Goal: Task Accomplishment & Management: Manage account settings

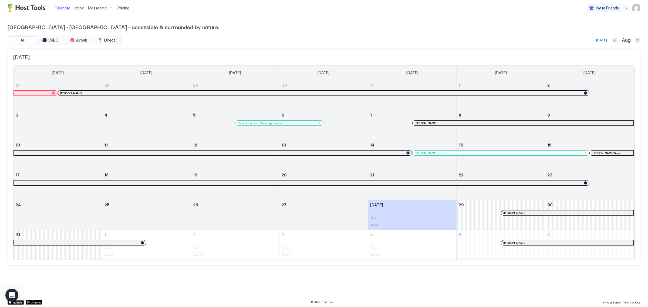
drag, startPoint x: 75, startPoint y: 2, endPoint x: 72, endPoint y: 2, distance: 3.3
click at [72, 2] on div "Calendar Inbox Messaging Pricing" at bounding box center [91, 8] width 79 height 16
click at [79, 12] on div "Inbox" at bounding box center [79, 8] width 14 height 10
click at [79, 8] on span "Inbox" at bounding box center [79, 8] width 9 height 5
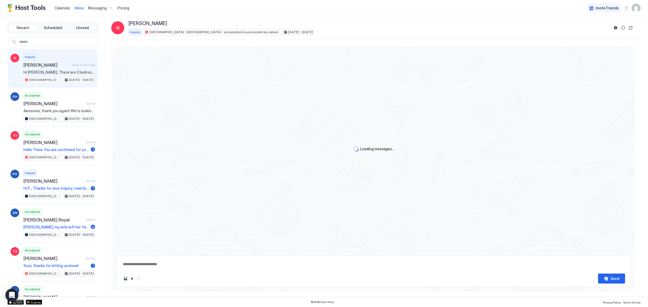
type textarea "*"
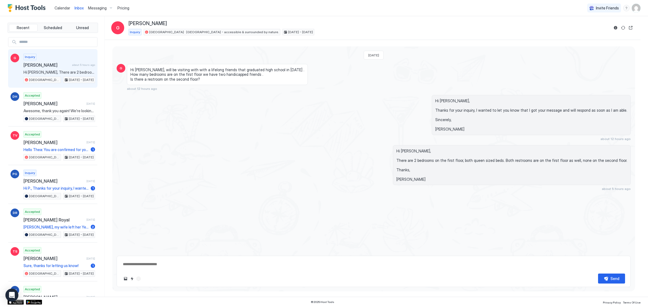
click at [129, 7] on div "Pricing" at bounding box center [123, 8] width 16 height 9
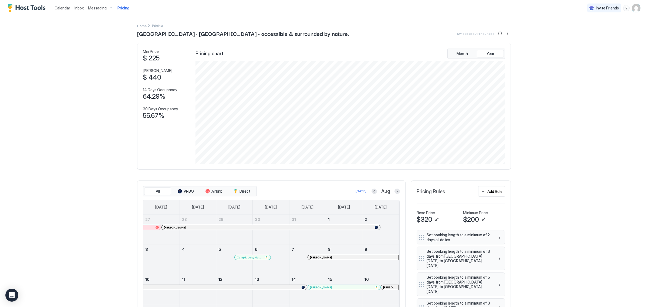
click at [32, 7] on img "Host Tools Logo" at bounding box center [28, 8] width 41 height 8
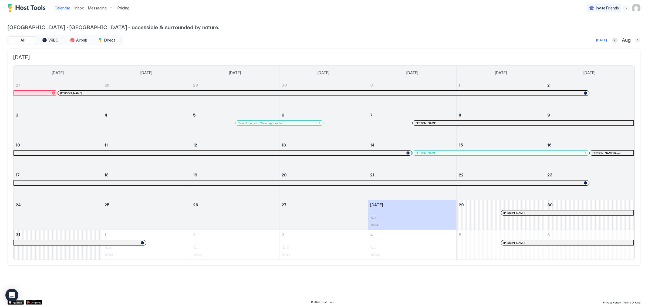
click at [639, 42] on button "Next month" at bounding box center [637, 40] width 5 height 5
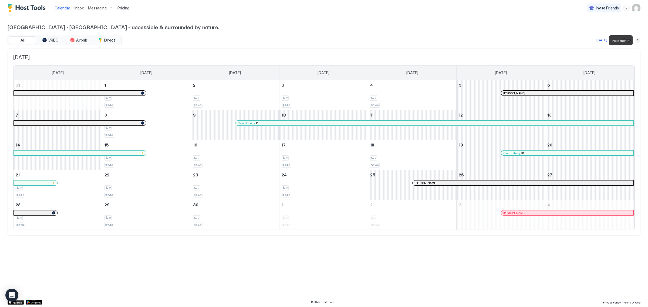
click at [637, 41] on button "Next month" at bounding box center [637, 40] width 5 height 5
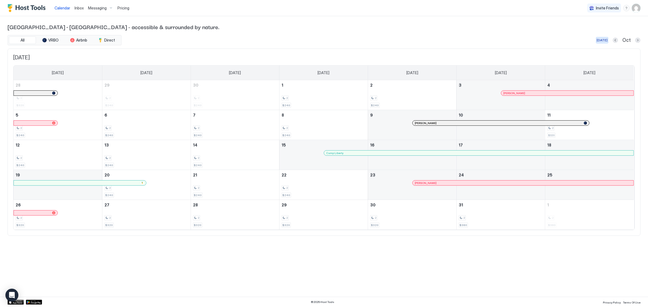
click at [604, 38] on div "[DATE]" at bounding box center [602, 40] width 11 height 5
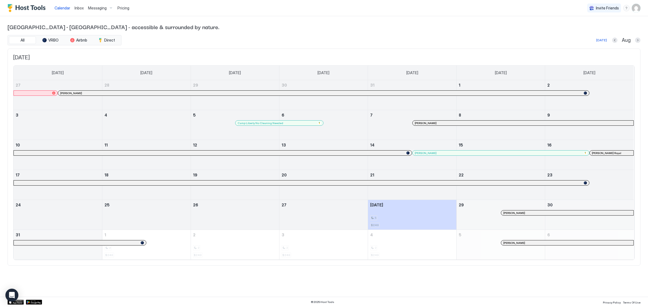
click at [612, 41] on div "Today Aug" at bounding box center [382, 40] width 518 height 6
click at [642, 7] on div "Calendar Inbox Messaging Pricing Invite Friends RL" at bounding box center [324, 8] width 648 height 16
click at [638, 7] on img "User profile" at bounding box center [636, 8] width 9 height 9
click at [599, 28] on div "Settings" at bounding box center [606, 30] width 69 height 9
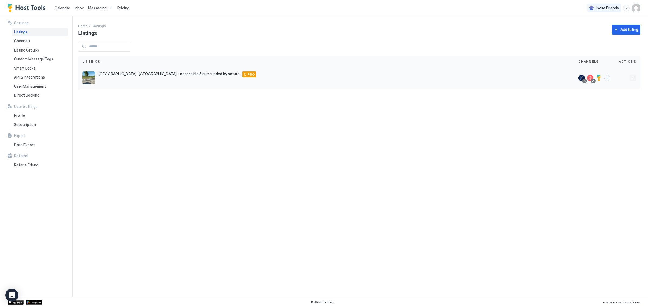
click at [634, 76] on button "More options" at bounding box center [633, 78] width 6 height 6
drag, startPoint x: 454, startPoint y: 150, endPoint x: 456, endPoint y: 157, distance: 7.3
click at [454, 152] on div at bounding box center [324, 153] width 648 height 307
click at [31, 115] on div "Profile" at bounding box center [40, 115] width 56 height 9
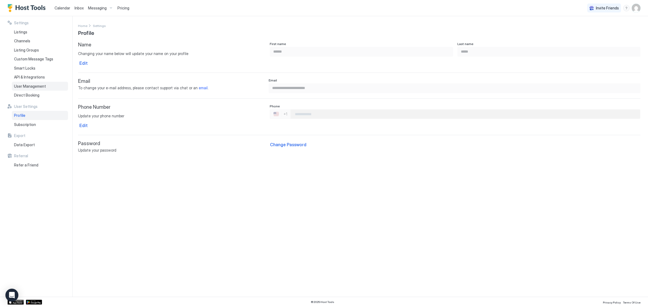
click at [49, 86] on div "User Management" at bounding box center [40, 86] width 56 height 9
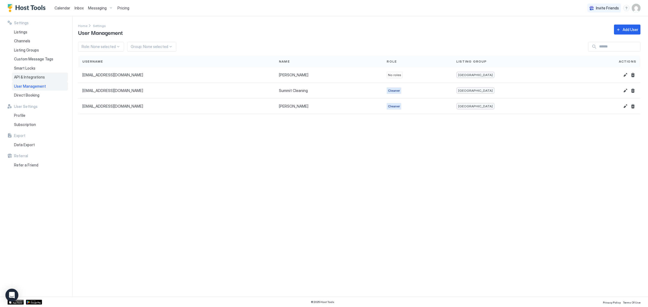
click at [48, 77] on div "API & Integrations" at bounding box center [40, 77] width 56 height 9
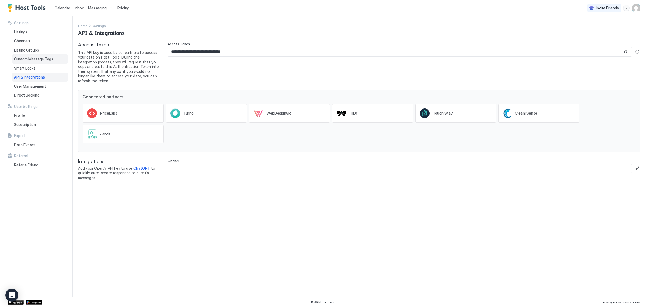
click at [43, 61] on span "Custom Message Tags" at bounding box center [33, 59] width 39 height 5
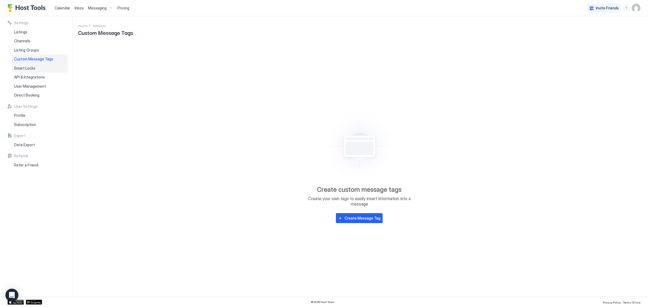
click at [42, 68] on div "Smart Locks" at bounding box center [40, 68] width 56 height 9
click at [47, 43] on div "Channels" at bounding box center [40, 40] width 56 height 9
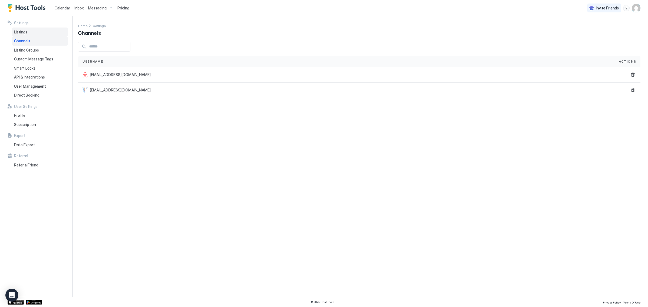
click at [50, 32] on div "Listings" at bounding box center [40, 32] width 56 height 9
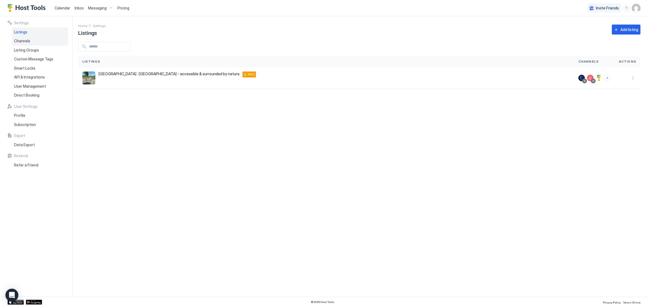
click at [52, 45] on div "Channels" at bounding box center [40, 40] width 56 height 9
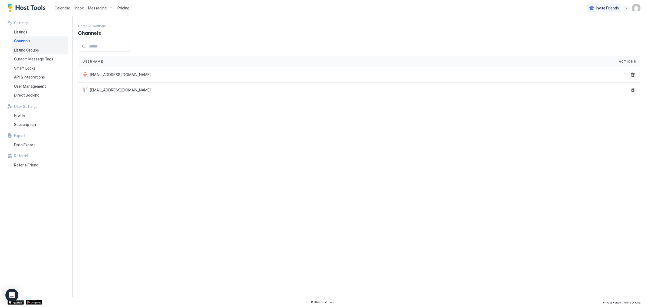
click at [48, 53] on div "Listing Groups" at bounding box center [40, 50] width 56 height 9
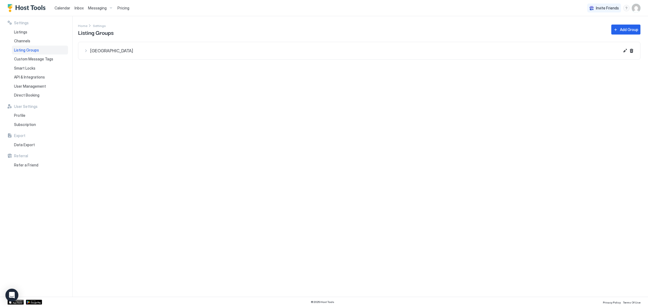
click at [99, 53] on span "[GEOGRAPHIC_DATA]" at bounding box center [354, 50] width 529 height 5
click at [48, 62] on div "Custom Message Tags" at bounding box center [40, 59] width 56 height 9
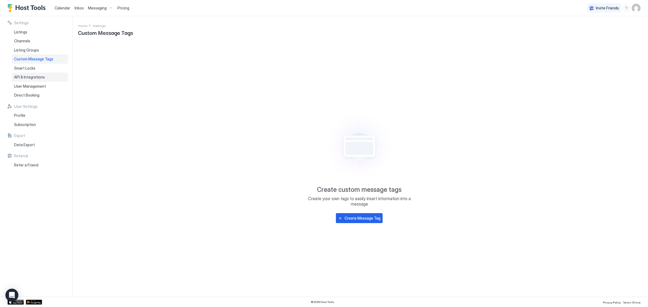
click at [37, 74] on div "API & Integrations" at bounding box center [40, 77] width 56 height 9
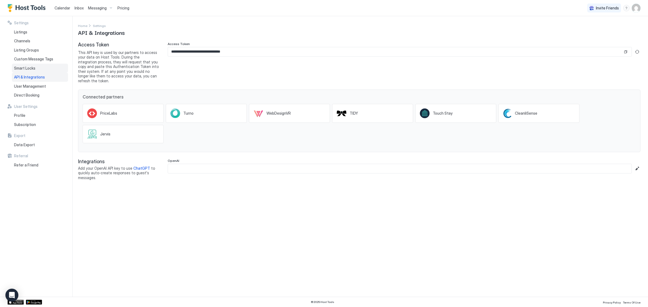
click at [38, 67] on div "Smart Locks" at bounding box center [40, 68] width 56 height 9
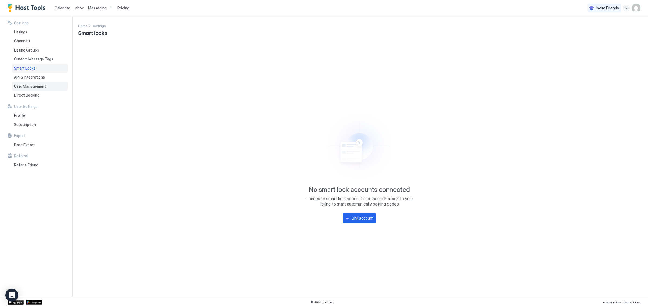
click at [48, 90] on div "User Management" at bounding box center [40, 86] width 56 height 9
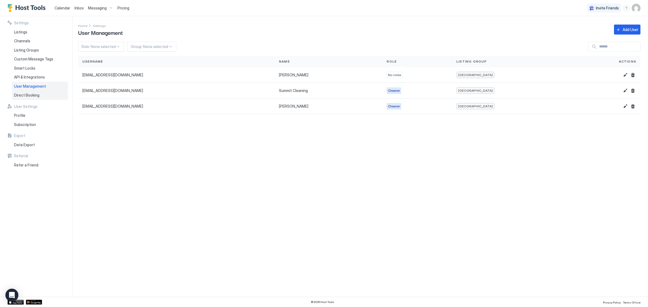
click at [42, 94] on div "Direct Booking" at bounding box center [40, 95] width 56 height 9
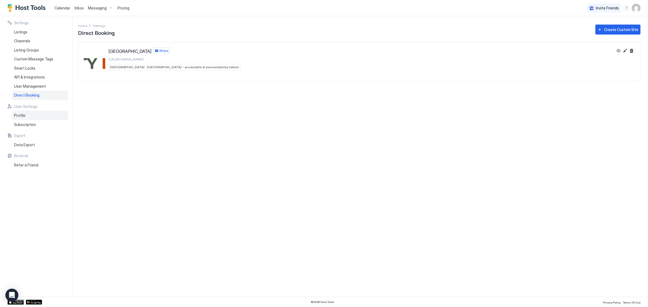
click at [28, 112] on div "Profile" at bounding box center [40, 115] width 56 height 9
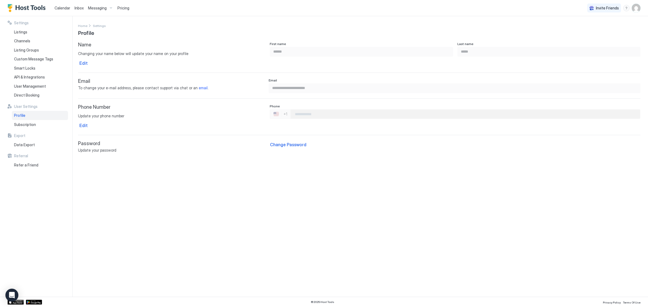
drag, startPoint x: 35, startPoint y: 168, endPoint x: 20, endPoint y: 172, distance: 15.4
drag, startPoint x: 20, startPoint y: 172, endPoint x: 180, endPoint y: 149, distance: 162.1
click at [191, 147] on span "Password" at bounding box center [171, 144] width 187 height 6
click at [20, 142] on div "Data Export" at bounding box center [40, 144] width 56 height 9
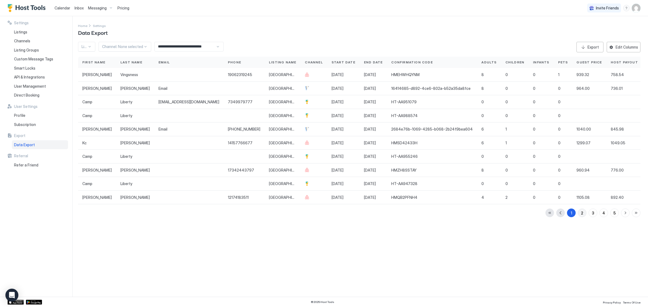
click at [580, 216] on button "2" at bounding box center [582, 213] width 9 height 9
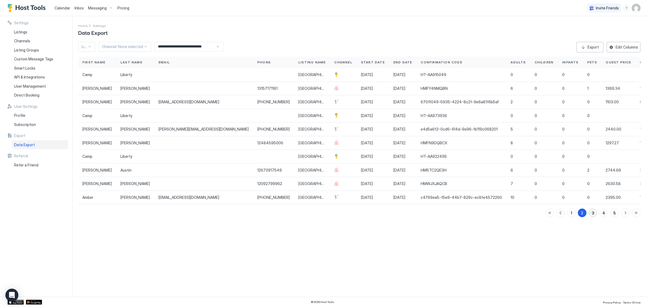
click at [592, 214] on div "3" at bounding box center [593, 213] width 2 height 6
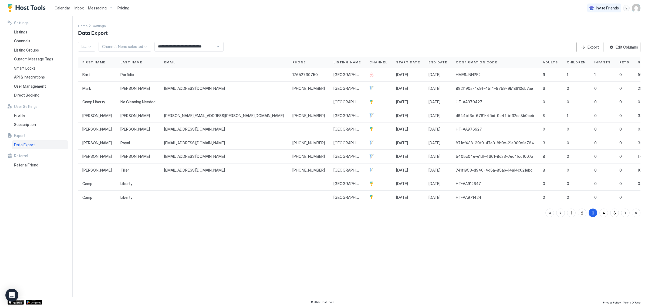
click at [608, 217] on div "1 2 3 4 5" at bounding box center [592, 213] width 95 height 9
click at [605, 217] on button "4" at bounding box center [603, 213] width 9 height 9
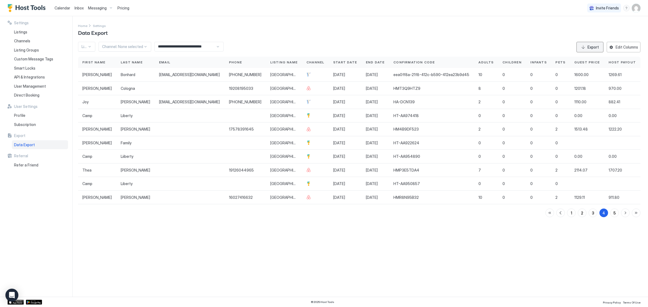
click at [594, 46] on div "Export" at bounding box center [593, 47] width 11 height 6
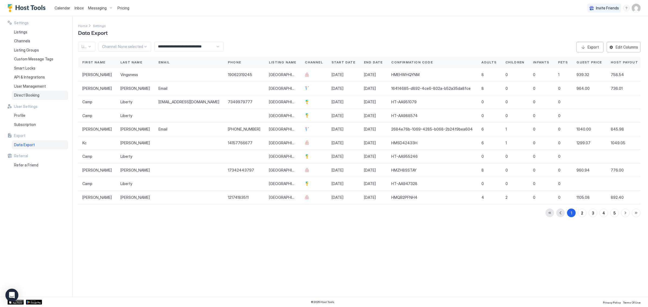
click at [36, 91] on div "Direct Booking" at bounding box center [40, 95] width 56 height 9
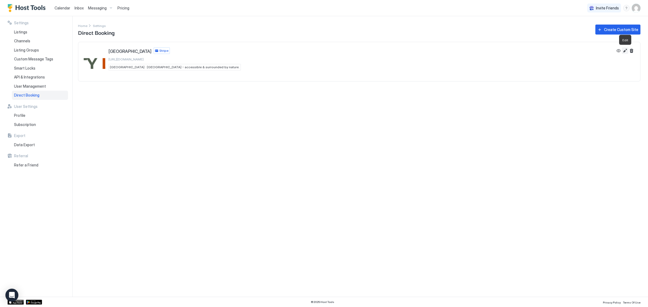
click at [625, 53] on button "Edit" at bounding box center [625, 51] width 6 height 6
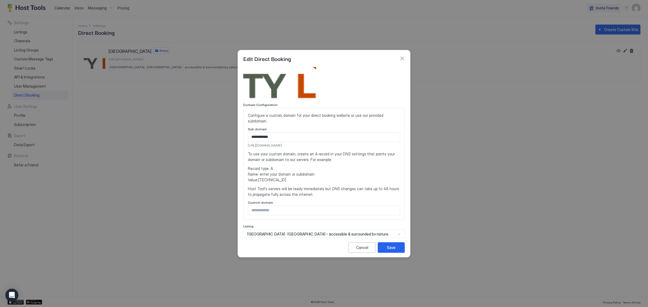
scroll to position [134, 0]
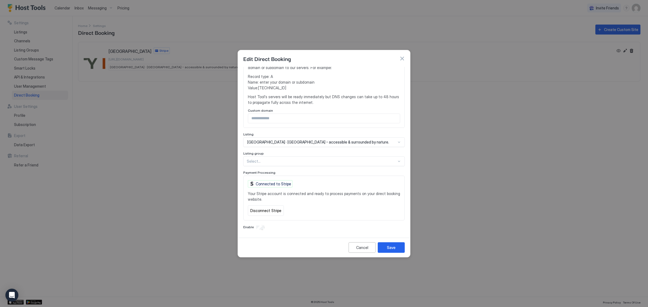
click at [423, 114] on div at bounding box center [324, 153] width 648 height 307
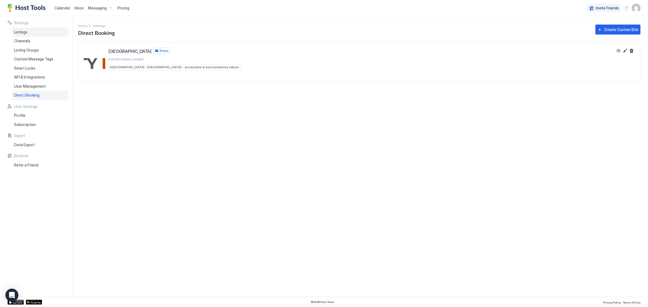
click at [36, 31] on div "Listings" at bounding box center [40, 32] width 56 height 9
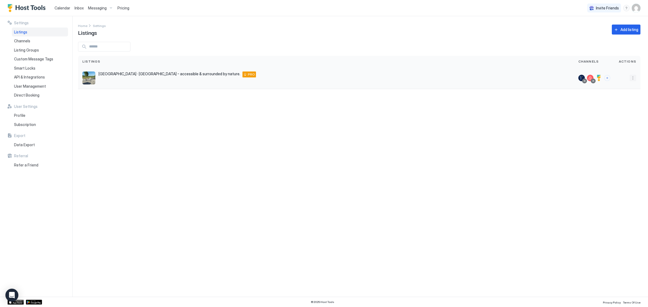
click at [632, 80] on button "More options" at bounding box center [633, 78] width 6 height 6
click at [627, 123] on div "Airbnb Settings" at bounding box center [619, 120] width 37 height 9
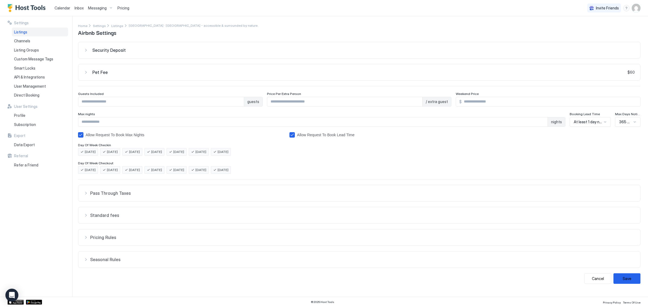
click at [98, 189] on button "Pass Through Taxes" at bounding box center [359, 193] width 562 height 16
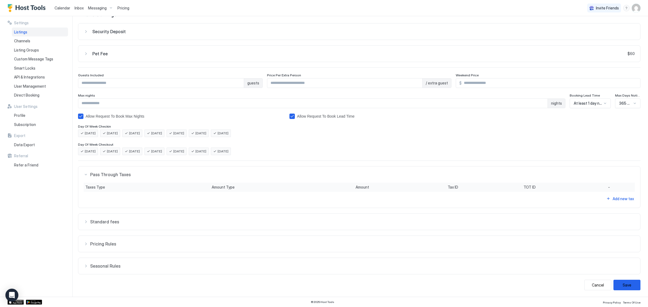
drag, startPoint x: 154, startPoint y: 226, endPoint x: 165, endPoint y: 228, distance: 10.3
click at [157, 183] on button "Standard fees" at bounding box center [359, 175] width 562 height 16
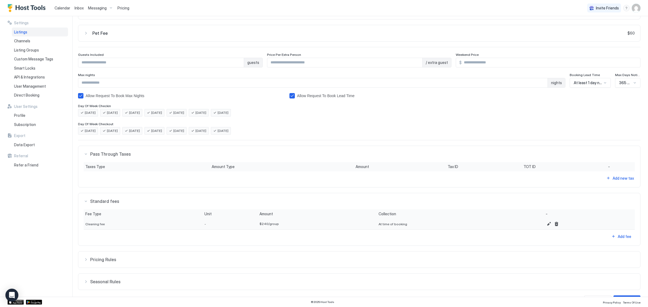
scroll to position [56, 0]
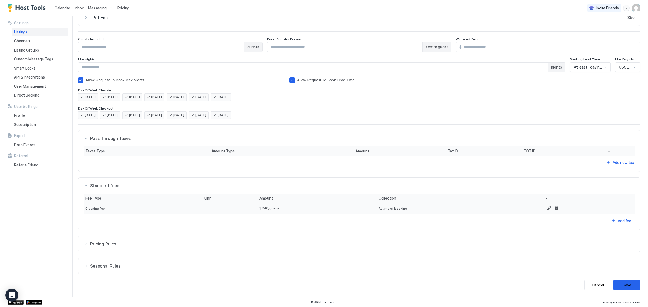
drag, startPoint x: 173, startPoint y: 240, endPoint x: 176, endPoint y: 237, distance: 4.0
click at [174, 147] on button "Pricing Rules" at bounding box center [359, 138] width 562 height 16
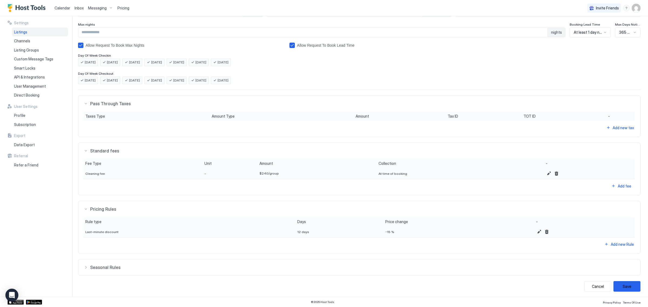
scroll to position [92, 0]
click at [166, 110] on button "Seasonal Rules" at bounding box center [359, 102] width 562 height 16
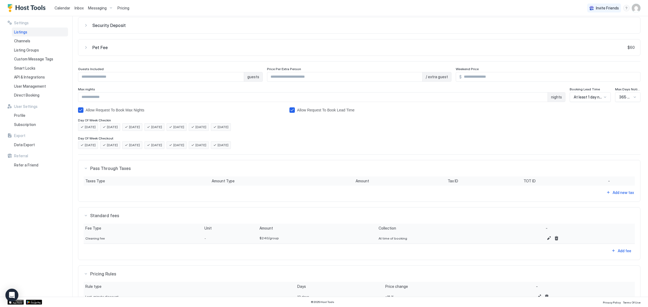
scroll to position [0, 0]
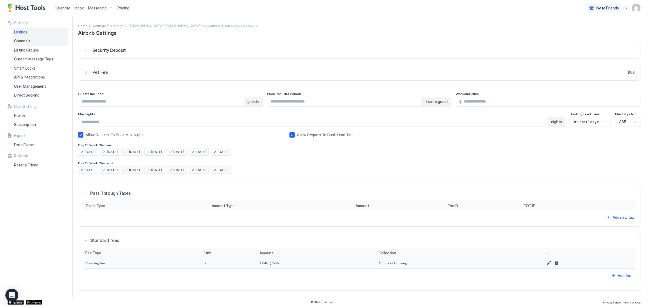
click at [36, 41] on div "Channels" at bounding box center [40, 40] width 56 height 9
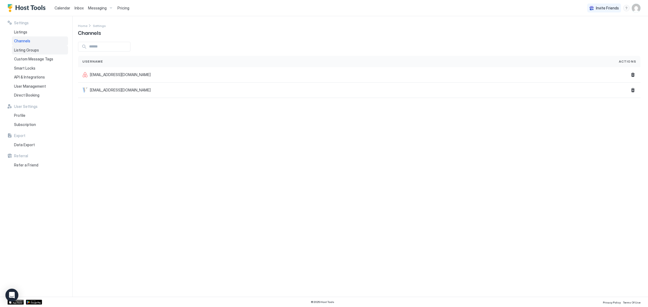
click at [35, 49] on span "Listing Groups" at bounding box center [26, 50] width 25 height 5
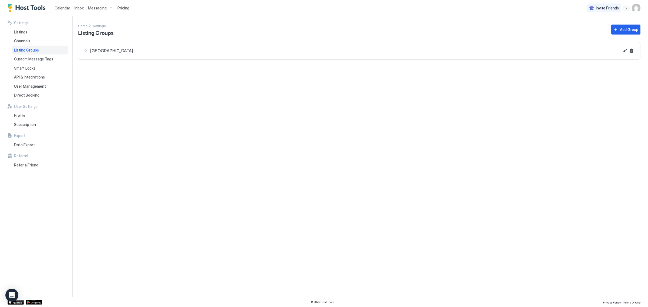
click at [120, 51] on span "[GEOGRAPHIC_DATA]" at bounding box center [354, 50] width 529 height 5
click at [140, 71] on div at bounding box center [367, 72] width 526 height 4
click at [622, 53] on button "Edit" at bounding box center [625, 51] width 6 height 6
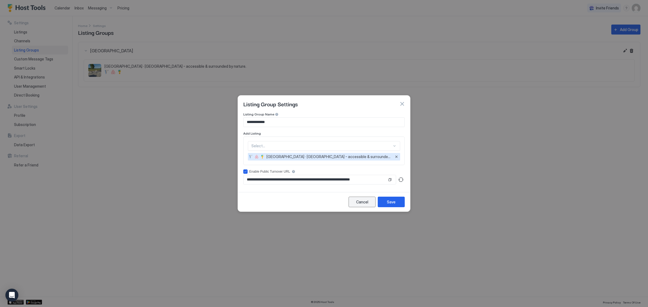
click at [366, 199] on button "Cancel" at bounding box center [362, 202] width 27 height 11
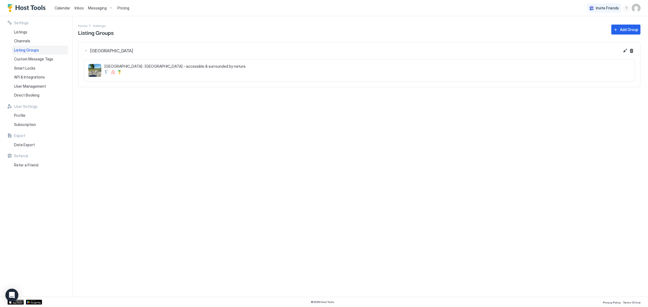
click at [639, 11] on img "User profile" at bounding box center [636, 8] width 9 height 9
click at [581, 29] on span "Settings" at bounding box center [587, 30] width 15 height 5
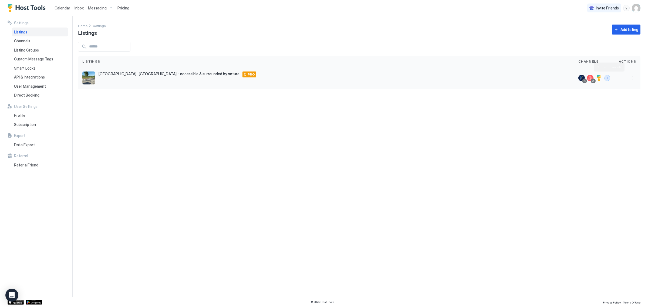
click at [605, 78] on button "Connect channels" at bounding box center [607, 78] width 6 height 6
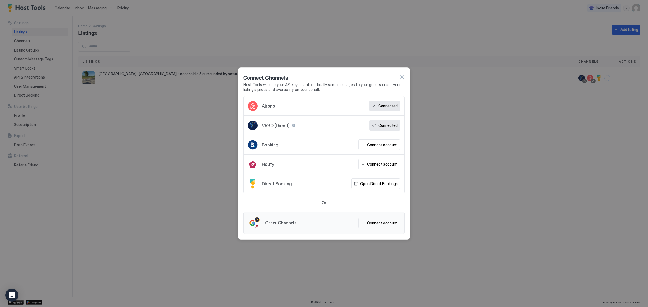
click at [524, 82] on div at bounding box center [324, 153] width 648 height 307
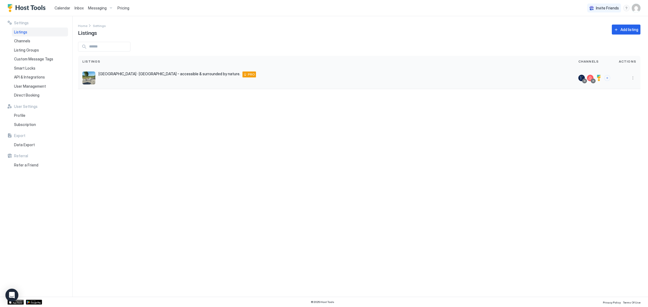
drag, startPoint x: 197, startPoint y: 80, endPoint x: 200, endPoint y: 74, distance: 6.2
click at [199, 76] on div "[GEOGRAPHIC_DATA] · [GEOGRAPHIC_DATA] - accessible & surrounded by nature. [STR…" at bounding box center [325, 78] width 487 height 13
click at [200, 74] on span "[GEOGRAPHIC_DATA] · [GEOGRAPHIC_DATA] - accessible & surrounded by nature." at bounding box center [170, 74] width 142 height 5
click at [85, 75] on img "listing image" at bounding box center [88, 78] width 13 height 13
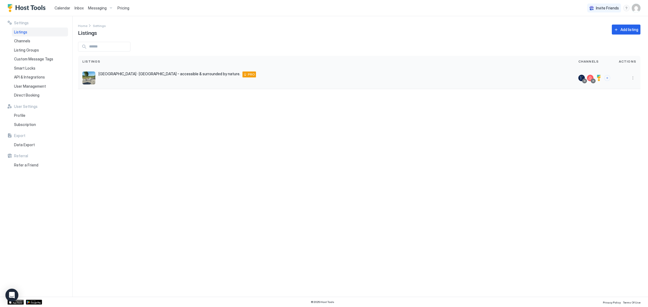
drag, startPoint x: 496, startPoint y: 82, endPoint x: 636, endPoint y: 86, distance: 140.2
click at [637, 87] on div "Settings Home Settings Listings Add listing Listings Channels Actions [GEOGRAPH…" at bounding box center [363, 156] width 570 height 281
click at [633, 80] on button "More options" at bounding box center [633, 78] width 6 height 6
click at [626, 102] on span "Listing Settings" at bounding box center [621, 103] width 24 height 4
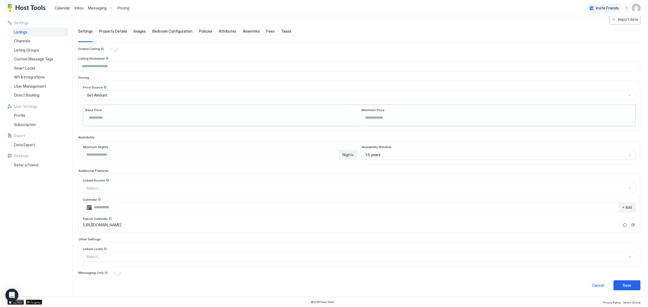
scroll to position [29, 0]
click at [120, 29] on span "Property Details" at bounding box center [113, 31] width 28 height 5
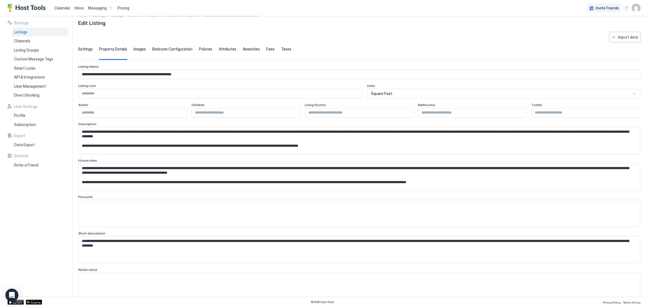
scroll to position [0, 0]
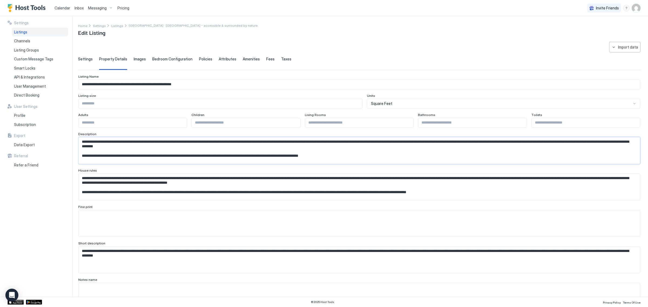
drag, startPoint x: 193, startPoint y: 141, endPoint x: 21, endPoint y: 131, distance: 172.3
click at [23, 135] on div "**********" at bounding box center [324, 156] width 648 height 281
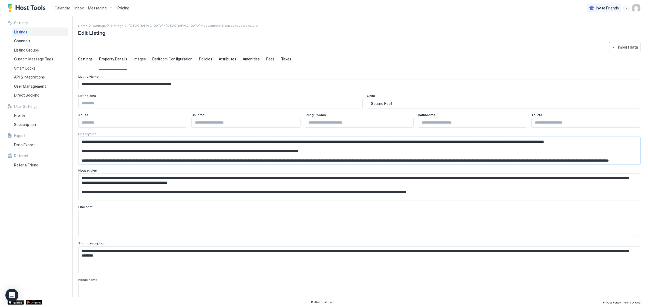
click at [164, 151] on textarea "Input Field" at bounding box center [357, 150] width 556 height 26
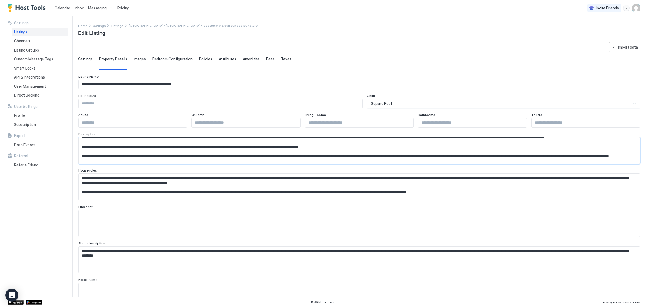
scroll to position [9, 0]
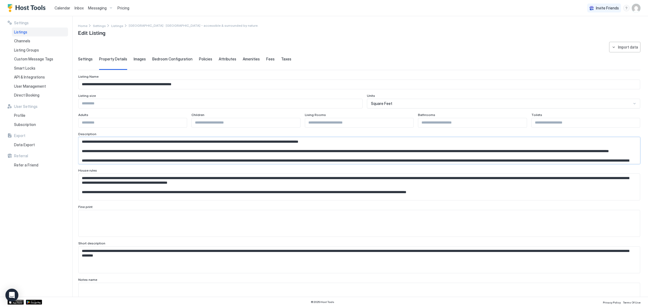
drag, startPoint x: 397, startPoint y: 156, endPoint x: 290, endPoint y: 151, distance: 107.6
click at [290, 151] on textarea "Input Field" at bounding box center [357, 150] width 556 height 26
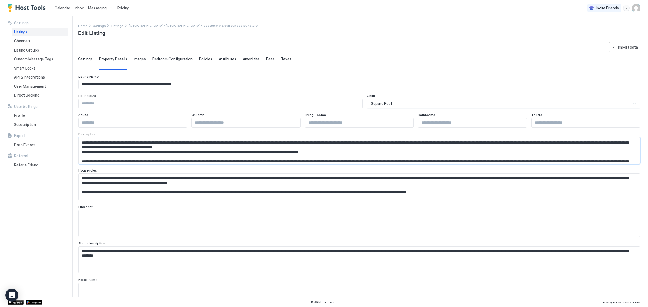
scroll to position [59, 0]
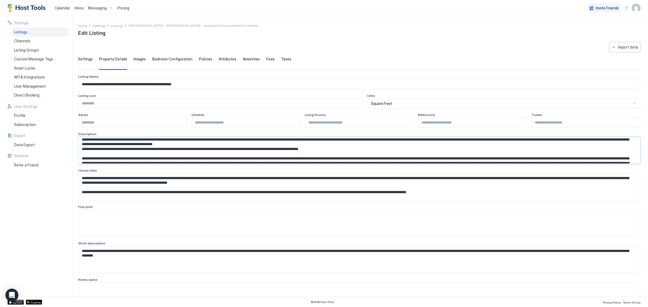
drag, startPoint x: 83, startPoint y: 152, endPoint x: 95, endPoint y: 150, distance: 12.0
click at [83, 152] on textarea "Input Field" at bounding box center [357, 150] width 556 height 26
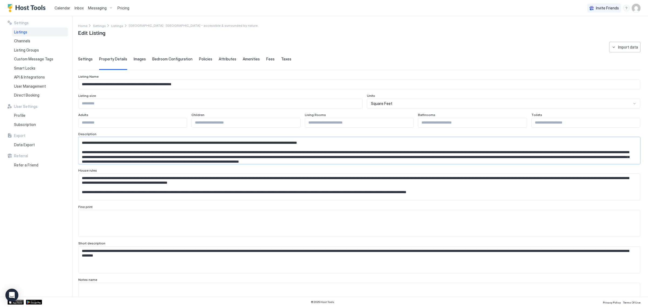
scroll to position [72, 0]
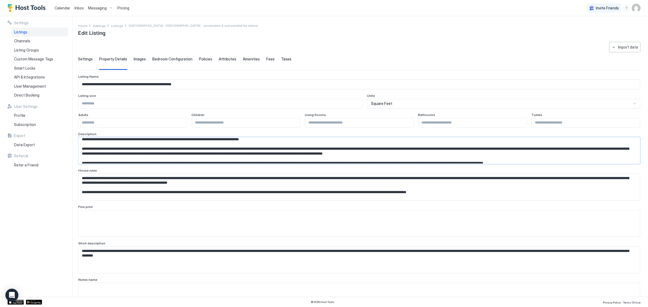
scroll to position [86, 0]
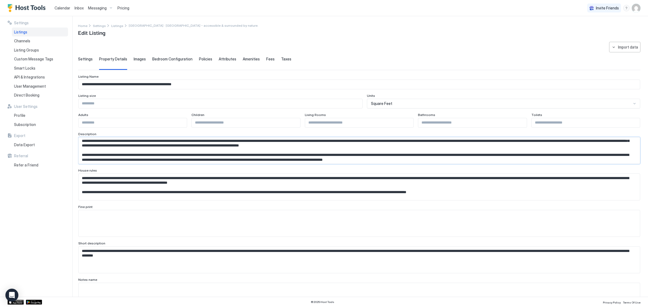
click at [442, 142] on textarea "Input Field" at bounding box center [357, 150] width 556 height 26
click at [446, 145] on textarea "Input Field" at bounding box center [357, 150] width 556 height 26
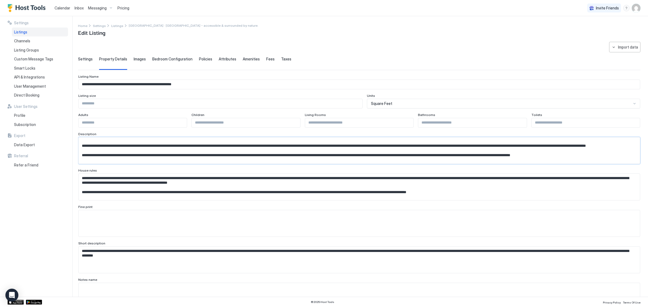
scroll to position [122, 0]
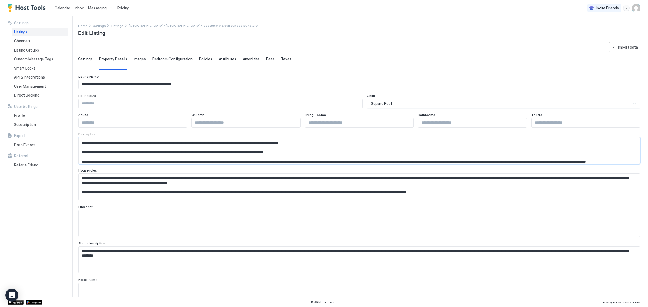
type textarea "**********"
click at [244, 164] on textarea "Input Field" at bounding box center [357, 150] width 556 height 26
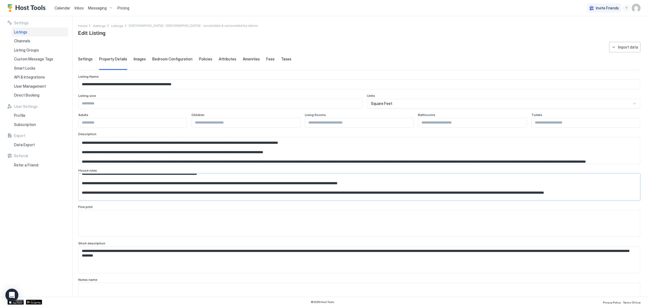
scroll to position [70, 0]
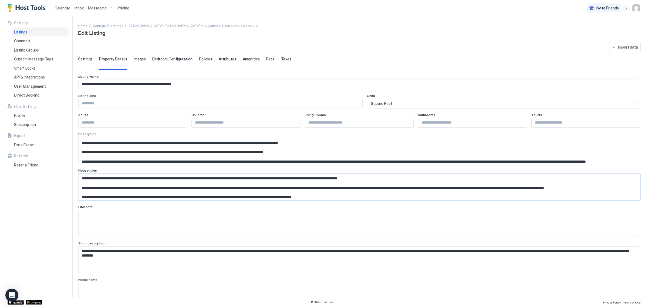
click at [400, 164] on textarea "Input Field" at bounding box center [357, 150] width 556 height 26
click at [89, 164] on textarea "Input Field" at bounding box center [357, 150] width 556 height 26
click at [313, 164] on textarea "Input Field" at bounding box center [357, 150] width 556 height 26
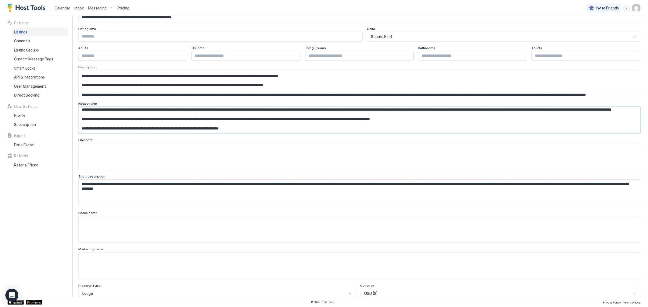
scroll to position [68, 0]
type textarea "**********"
drag, startPoint x: 192, startPoint y: 183, endPoint x: 37, endPoint y: 172, distance: 155.1
click at [37, 172] on div "**********" at bounding box center [324, 156] width 648 height 281
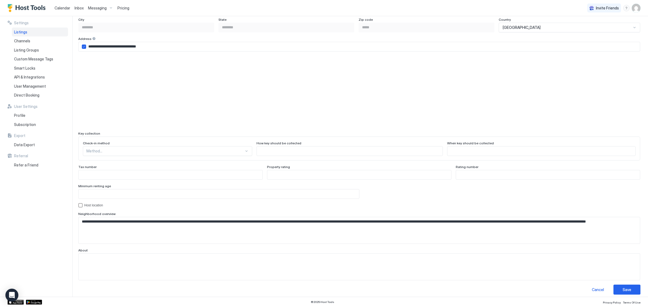
scroll to position [396, 0]
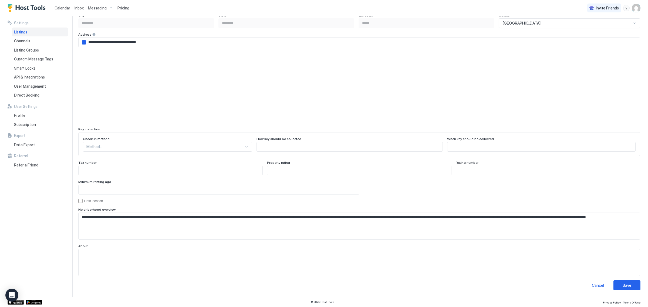
type textarea "**********"
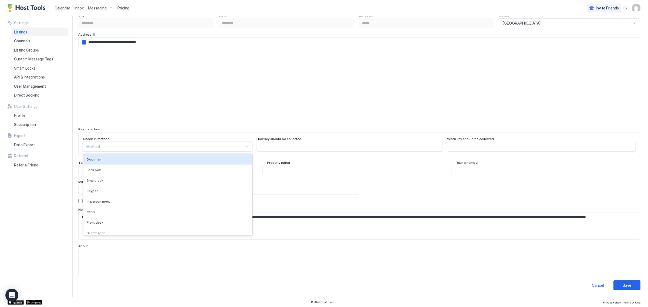
click at [204, 146] on div at bounding box center [165, 146] width 158 height 5
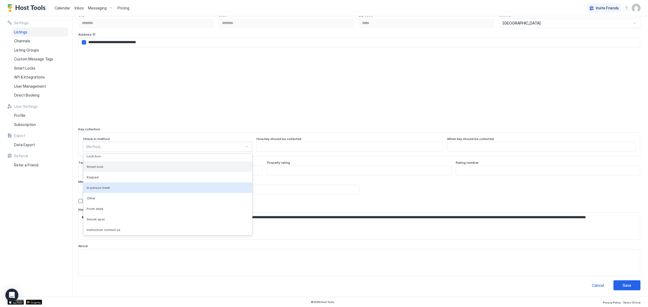
scroll to position [0, 0]
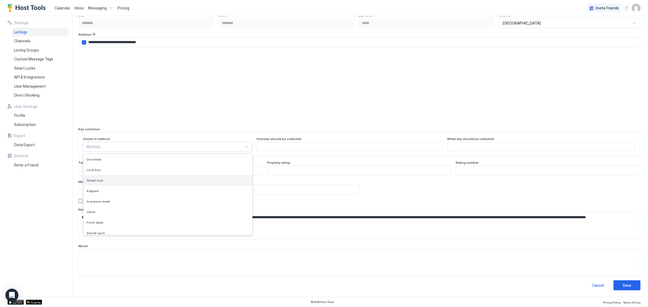
click at [204, 183] on div "Smart lock" at bounding box center [167, 180] width 169 height 11
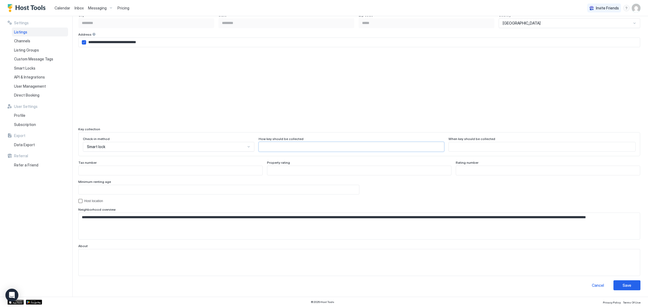
click at [284, 143] on input "Input Field" at bounding box center [351, 146] width 185 height 9
click at [435, 172] on input "Input Field" at bounding box center [359, 170] width 184 height 9
click at [441, 168] on input "*" at bounding box center [359, 170] width 184 height 9
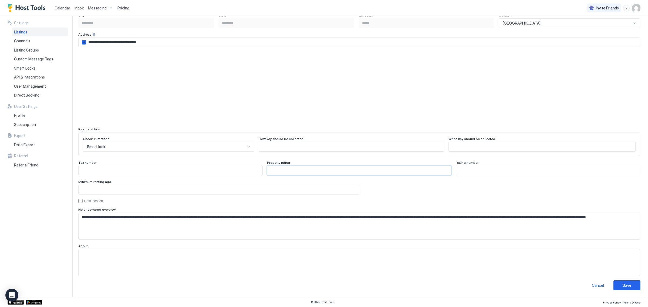
click at [441, 168] on input "*" at bounding box center [359, 170] width 184 height 9
click at [442, 168] on input "*" at bounding box center [359, 170] width 184 height 9
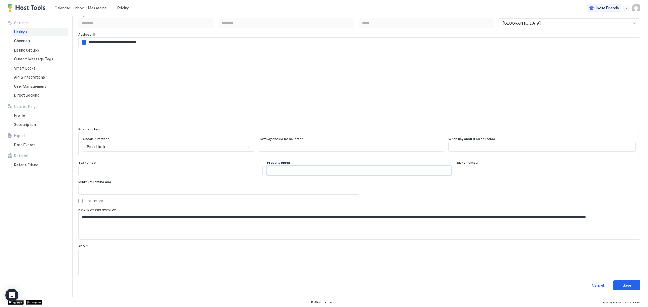
click at [442, 168] on input "*" at bounding box center [359, 170] width 184 height 9
type input "**"
click at [443, 167] on input "**" at bounding box center [359, 170] width 184 height 9
drag, startPoint x: 279, startPoint y: 171, endPoint x: 232, endPoint y: 164, distance: 46.7
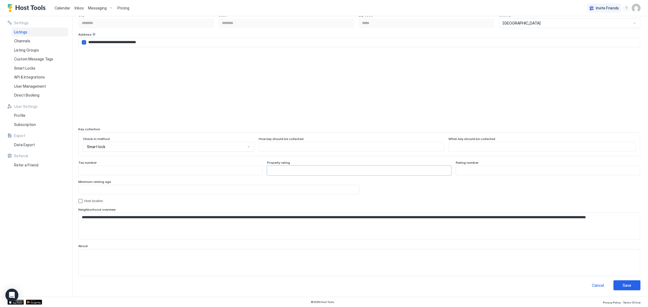
click at [232, 164] on div "Tax number Property rating ** Rating number" at bounding box center [359, 168] width 562 height 15
click at [230, 190] on input "Input Field" at bounding box center [219, 189] width 281 height 9
type input "**"
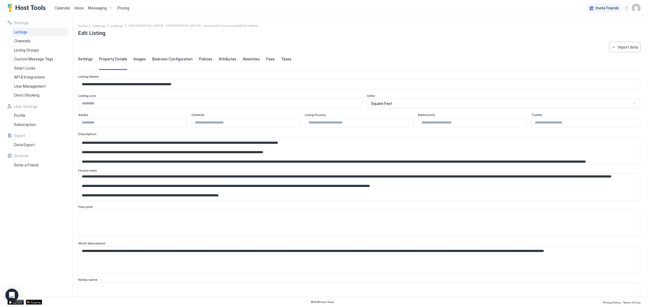
click at [155, 147] on textarea "Input Field" at bounding box center [357, 150] width 556 height 26
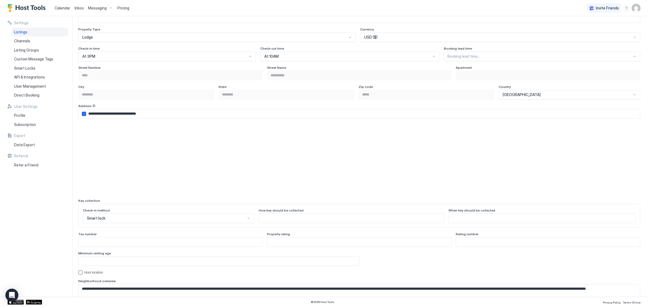
scroll to position [396, 0]
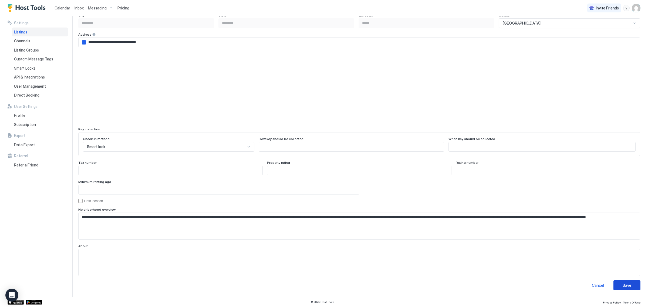
click at [629, 285] on button "Save" at bounding box center [626, 286] width 27 height 10
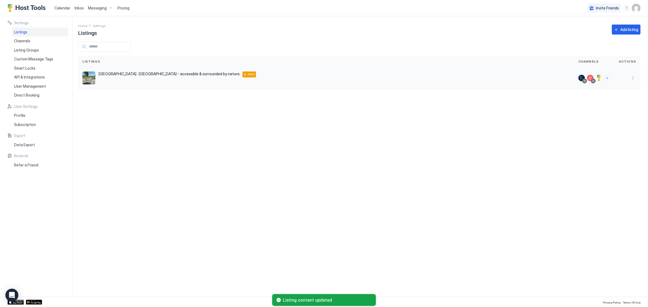
click at [89, 79] on img "listing image" at bounding box center [88, 78] width 13 height 13
click at [635, 76] on button "More options" at bounding box center [633, 78] width 6 height 6
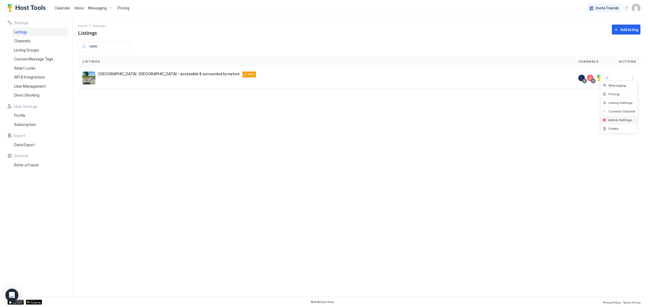
click at [630, 117] on div "Airbnb Settings" at bounding box center [619, 120] width 37 height 9
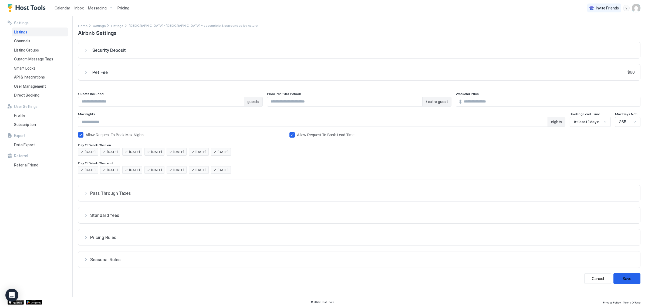
drag, startPoint x: 114, startPoint y: 64, endPoint x: 116, endPoint y: 76, distance: 12.0
click at [115, 58] on button "Pet Fee $60" at bounding box center [359, 50] width 562 height 16
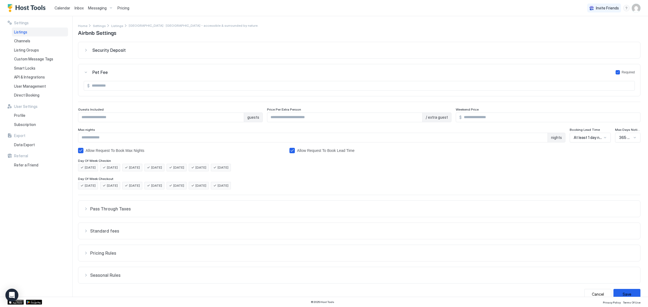
click at [103, 52] on span "Security Deposit" at bounding box center [108, 50] width 33 height 5
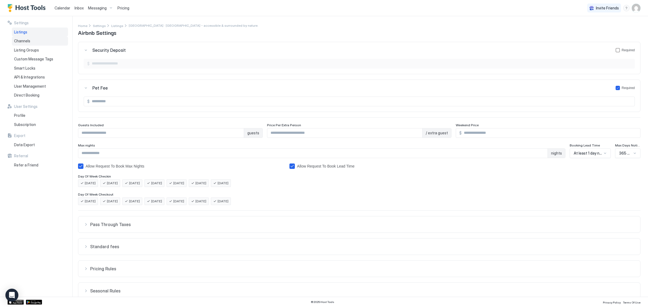
click at [42, 43] on div "Channels" at bounding box center [40, 40] width 56 height 9
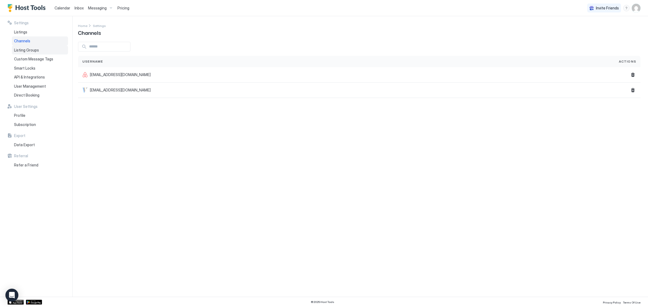
click at [34, 54] on div "Listing Groups" at bounding box center [40, 50] width 56 height 9
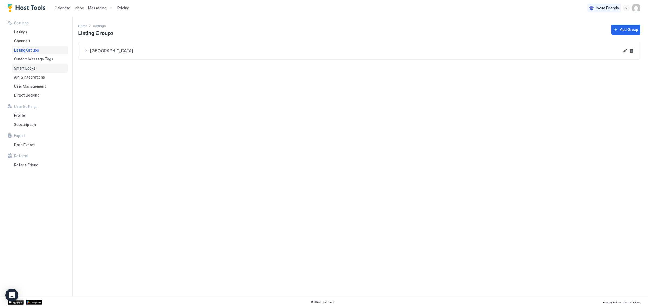
click at [34, 64] on div "Smart Locks" at bounding box center [40, 68] width 56 height 9
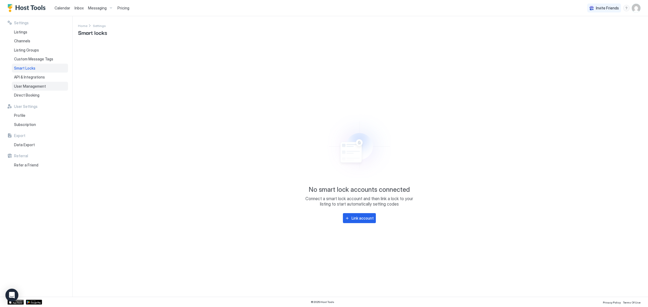
click at [27, 84] on span "User Management" at bounding box center [30, 86] width 32 height 5
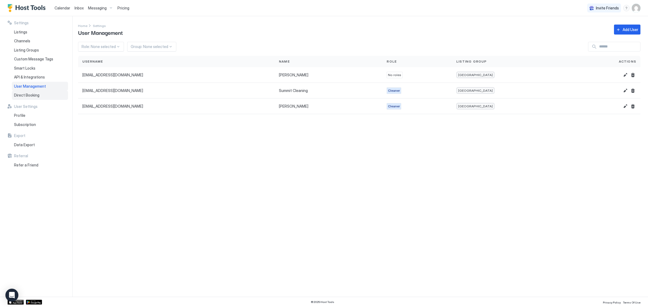
click at [28, 95] on span "Direct Booking" at bounding box center [26, 95] width 25 height 5
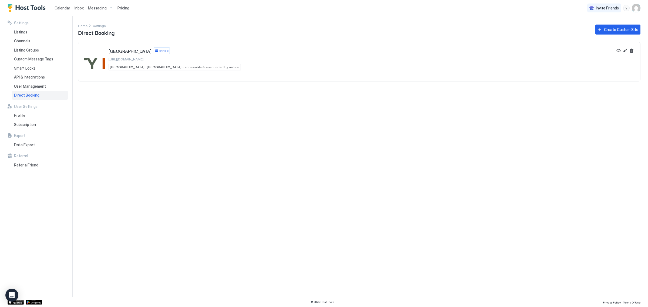
click at [26, 4] on img "Host Tools Logo" at bounding box center [28, 8] width 41 height 8
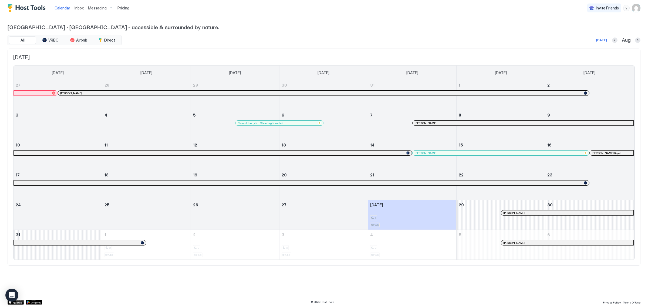
click at [94, 7] on span "Messaging" at bounding box center [97, 8] width 19 height 5
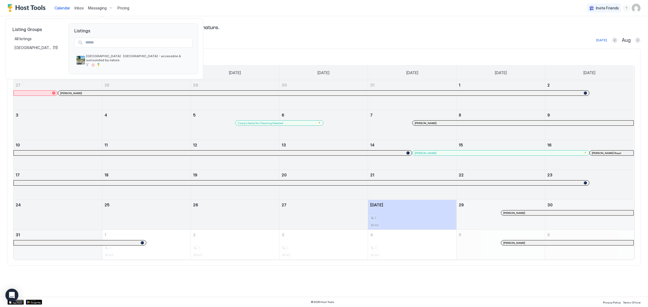
click at [94, 7] on div at bounding box center [324, 153] width 648 height 307
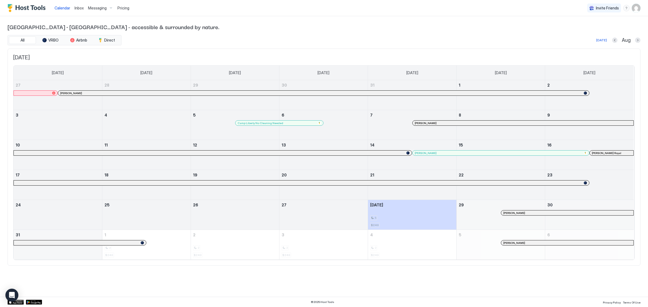
click at [26, 9] on img "Host Tools Logo" at bounding box center [28, 8] width 41 height 8
click at [88, 8] on span "Messaging" at bounding box center [97, 8] width 19 height 5
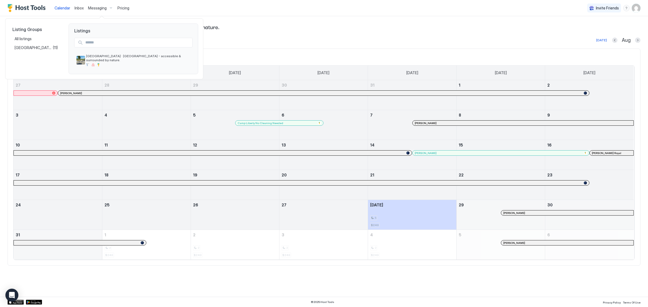
click at [79, 7] on div at bounding box center [324, 153] width 648 height 307
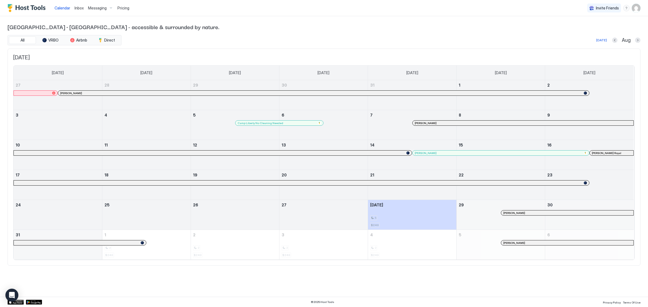
click at [79, 7] on span "Inbox" at bounding box center [79, 8] width 9 height 5
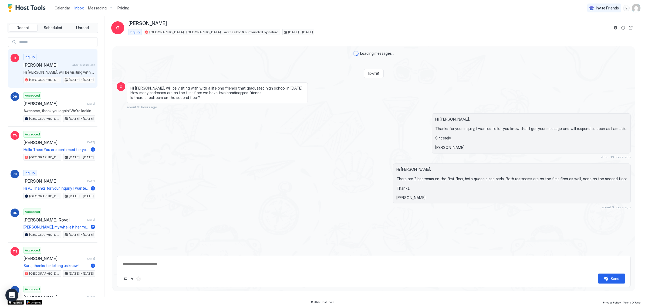
type textarea "*"
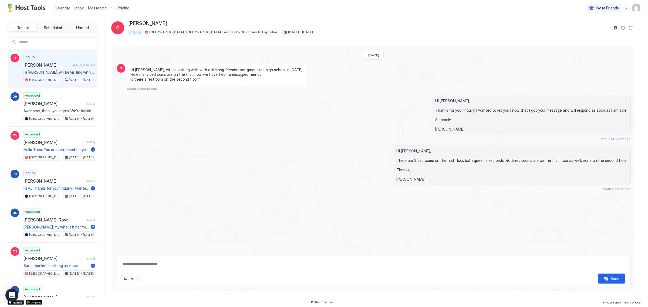
click at [29, 10] on img "Host Tools Logo" at bounding box center [28, 8] width 41 height 8
